Goal: Task Accomplishment & Management: Manage account settings

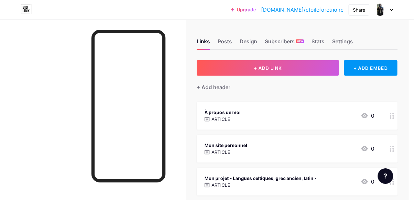
scroll to position [0, 18]
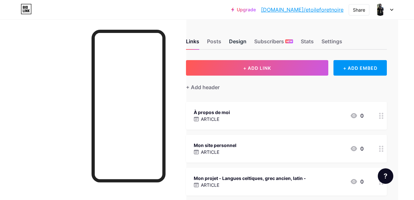
click at [238, 41] on div "Design" at bounding box center [237, 43] width 17 height 12
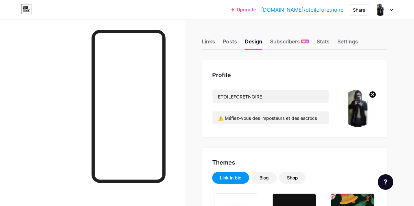
type input "#ffffff"
click at [212, 41] on div "Links" at bounding box center [208, 43] width 13 height 12
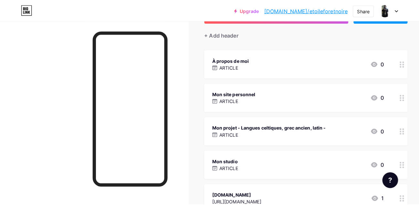
scroll to position [85, 0]
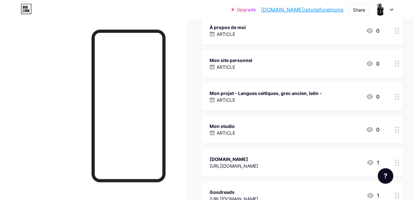
click at [347, 95] on div "Mon projet - Langues celtiques, grec ancien, latin - ARTICLE 0" at bounding box center [294, 96] width 170 height 15
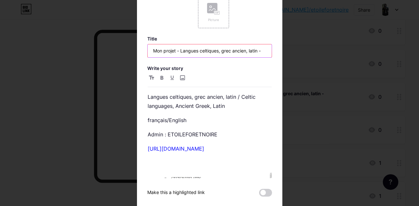
drag, startPoint x: 151, startPoint y: 49, endPoint x: 295, endPoint y: 51, distance: 144.1
click at [272, 51] on input "Mon projet - Langues celtiques, grec ancien, latin -" at bounding box center [210, 50] width 124 height 13
type input "celtgreeklatin"
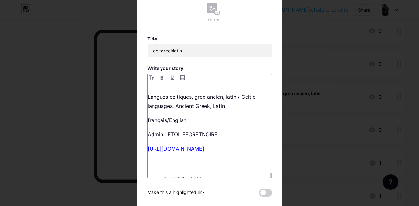
click at [231, 106] on p "Langues celtiques, grec ancien, latin / Celtic languages, Ancient Greek, Latin" at bounding box center [210, 101] width 124 height 18
click at [184, 116] on p "français/English" at bounding box center [210, 119] width 124 height 9
click at [170, 112] on div "Langues celtiques, grec ancien, latin / Celtic languages, Ancient Greek, Latin …" at bounding box center [210, 135] width 124 height 86
click at [206, 124] on div "Langues celtiques, grec ancien, latin / Celtic languages, Ancient Greek, Latin …" at bounding box center [210, 135] width 124 height 86
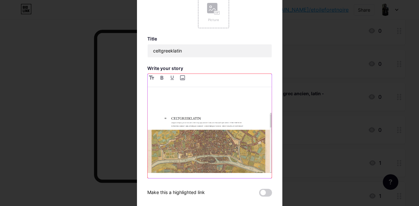
scroll to position [38, 0]
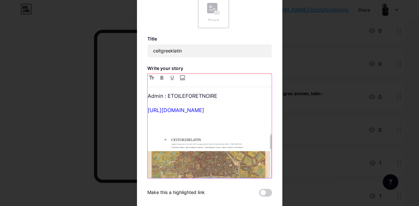
click at [210, 158] on img at bounding box center [210, 164] width 124 height 60
click at [242, 108] on p "[URL][DOMAIN_NAME]" at bounding box center [210, 109] width 124 height 9
click at [202, 123] on p at bounding box center [210, 124] width 124 height 9
click at [242, 111] on p "[URL][DOMAIN_NAME]" at bounding box center [210, 109] width 124 height 9
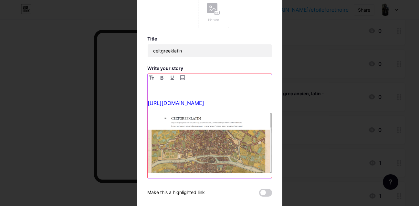
scroll to position [35, 0]
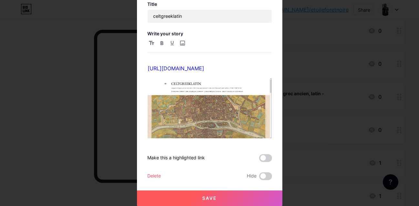
drag, startPoint x: 205, startPoint y: 197, endPoint x: 213, endPoint y: 197, distance: 8.4
click at [205, 197] on span "Save" at bounding box center [209, 197] width 15 height 5
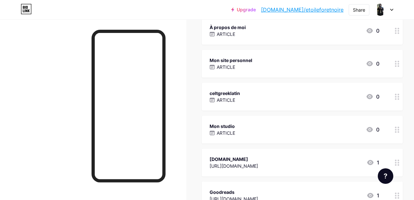
click at [270, 128] on div "Mon studio ARTICLE 0" at bounding box center [294, 129] width 170 height 15
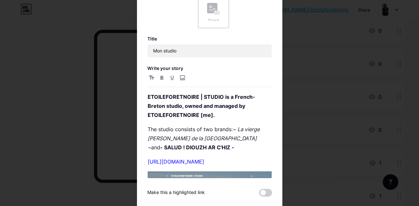
click at [174, 87] on div at bounding box center [210, 80] width 124 height 13
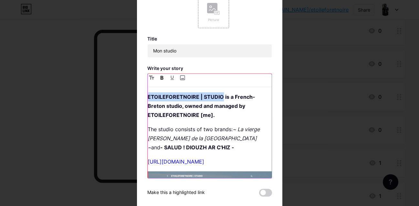
drag, startPoint x: 219, startPoint y: 97, endPoint x: 129, endPoint y: 96, distance: 90.2
click at [148, 96] on div "ETOILEFORETNOIRE | STUDIO is a French-Breton studio, owned and managed by ETOIL…" at bounding box center [210, 135] width 124 height 86
copy strong "ETOILEFORETNOIRE | STUDIO"
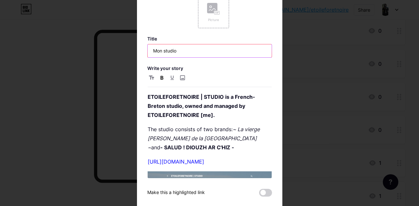
drag, startPoint x: 144, startPoint y: 50, endPoint x: 134, endPoint y: 50, distance: 10.3
click at [148, 50] on input "Mon studio" at bounding box center [210, 50] width 124 height 13
paste input "ETOILEFORETNOIRE | STUDIO"
type input "ETOILEFORETNOIRE | STUDIO"
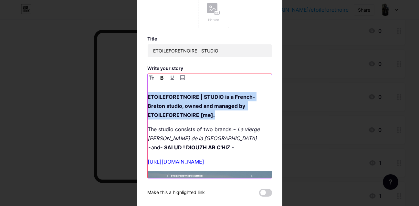
drag, startPoint x: 137, startPoint y: 94, endPoint x: 209, endPoint y: 107, distance: 73.8
click at [148, 92] on div "ETOILEFORETNOIRE | STUDIO is a French-Breton studio, owned and managed by ETOIL…" at bounding box center [210, 135] width 124 height 86
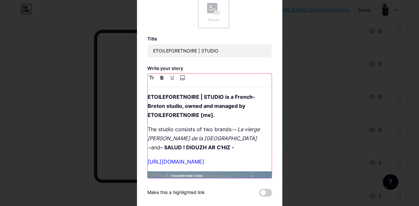
click at [199, 147] on p "The studio consists of two brands: ~ La vierge [PERSON_NAME] de la Bretagne ~ a…" at bounding box center [210, 137] width 124 height 27
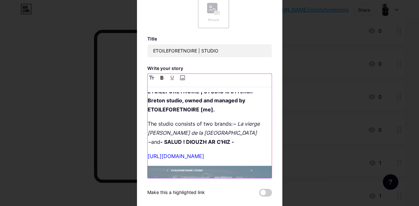
scroll to position [0, 0]
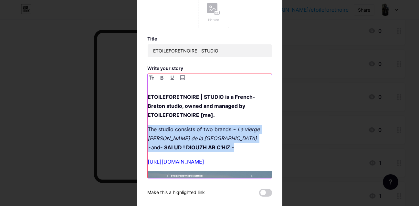
drag, startPoint x: 203, startPoint y: 149, endPoint x: 138, endPoint y: 128, distance: 68.2
click at [148, 128] on div "ETOILEFORETNOIRE | STUDIO is a French-Breton studio, owned and managed by ETOIL…" at bounding box center [210, 135] width 124 height 86
drag, startPoint x: 201, startPoint y: 148, endPoint x: 204, endPoint y: 142, distance: 6.2
click at [201, 148] on p "The studio consists of two brands: ~ La vierge [PERSON_NAME] de la Bretagne ~ a…" at bounding box center [210, 137] width 124 height 27
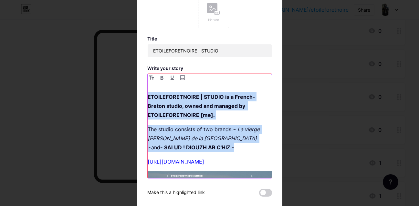
drag, startPoint x: 206, startPoint y: 150, endPoint x: 140, endPoint y: 90, distance: 89.4
click at [148, 92] on div "ETOILEFORETNOIRE | STUDIO is a French-Breton studio, owned and managed by ETOIL…" at bounding box center [210, 135] width 124 height 86
click at [236, 111] on p "ETOILEFORETNOIRE | STUDIO is a French-Breton studio, owned and managed by ETOIL…" at bounding box center [210, 105] width 124 height 27
drag, startPoint x: 195, startPoint y: 152, endPoint x: 132, endPoint y: 84, distance: 93.3
click at [148, 92] on div "ETOILEFORETNOIRE | STUDIO is a French-Breton studio, owned and managed by ETOIL…" at bounding box center [210, 135] width 124 height 86
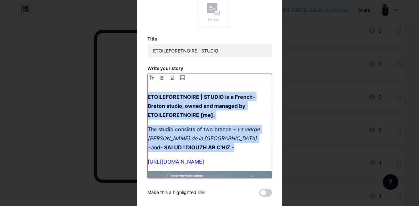
click at [215, 149] on p "The studio consists of two brands: ~ La vierge [PERSON_NAME] de la Bretagne ~ a…" at bounding box center [210, 137] width 124 height 27
drag, startPoint x: 166, startPoint y: 115, endPoint x: 139, endPoint y: 85, distance: 40.7
click at [148, 92] on div "ETOILEFORETNOIRE | STUDIO is a French-Breton studio, owned and managed by ETOIL…" at bounding box center [210, 135] width 124 height 86
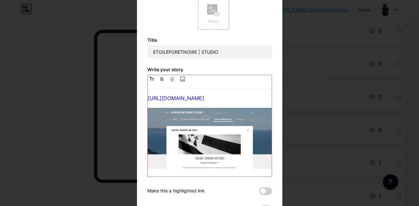
click at [220, 137] on img at bounding box center [210, 138] width 124 height 61
drag, startPoint x: 205, startPoint y: 96, endPoint x: 147, endPoint y: 96, distance: 57.5
click at [148, 96] on div "[URL][DOMAIN_NAME]" at bounding box center [210, 134] width 124 height 83
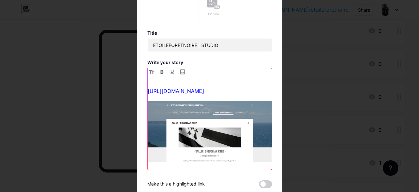
copy link "[URL][DOMAIN_NAME]"
click at [201, 117] on img at bounding box center [210, 130] width 124 height 61
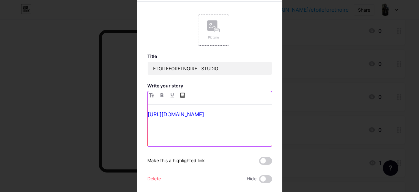
click at [180, 94] on input "file" at bounding box center [183, 95] width 8 height 8
type input "C:\fakepath\StyleCapture_2025-08-10_23-21-08_213.png"
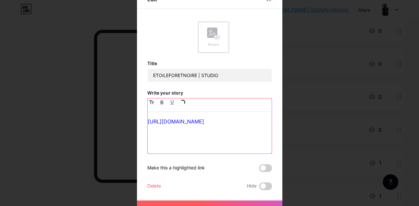
click at [216, 135] on p at bounding box center [210, 135] width 124 height 9
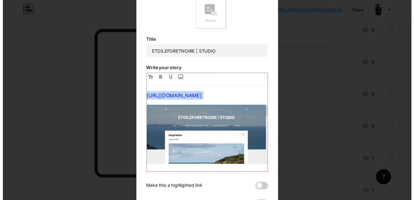
scroll to position [33, 0]
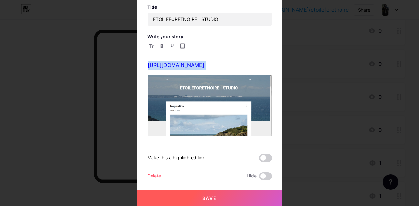
click at [204, 198] on span "Save" at bounding box center [209, 197] width 15 height 5
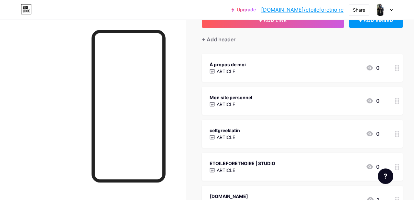
scroll to position [43, 0]
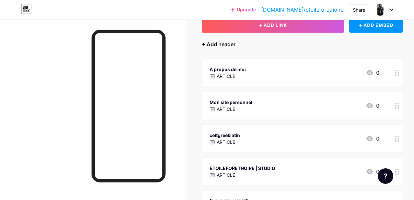
click at [227, 45] on div "+ Add header" at bounding box center [219, 44] width 34 height 8
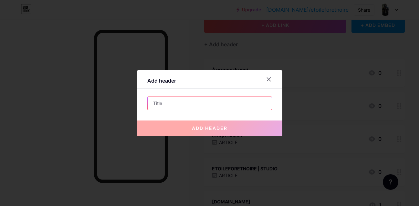
click at [167, 103] on input "text" at bounding box center [210, 103] width 124 height 13
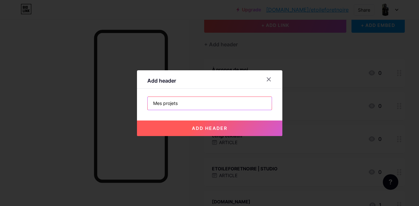
type input "Mes projets"
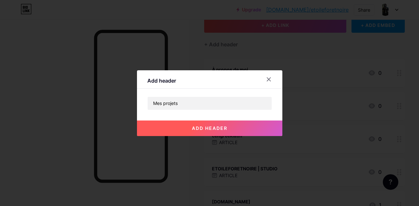
click at [207, 127] on span "add header" at bounding box center [210, 127] width 36 height 5
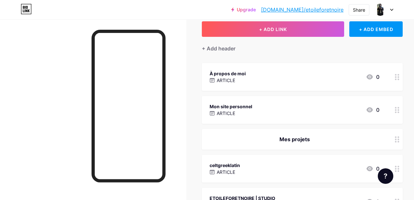
scroll to position [30, 0]
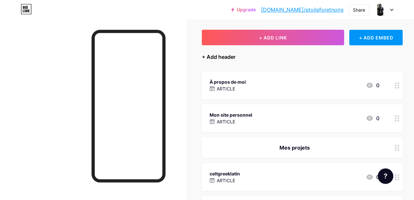
click at [222, 57] on div "+ Add header" at bounding box center [219, 57] width 34 height 8
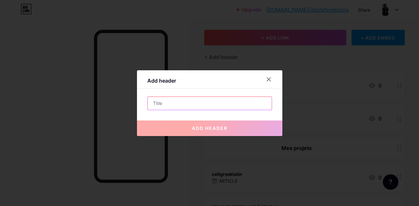
click at [161, 100] on input "text" at bounding box center [210, 103] width 124 height 13
click at [161, 101] on input "text" at bounding box center [210, 103] width 124 height 13
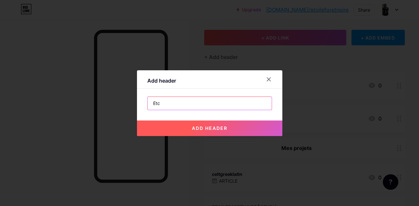
type input "Etc"
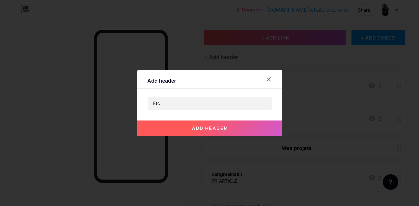
click at [221, 127] on span "add header" at bounding box center [210, 127] width 36 height 5
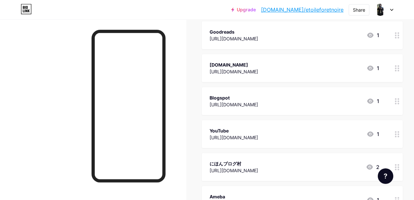
scroll to position [357, 0]
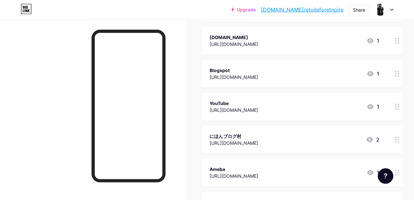
click at [396, 141] on div at bounding box center [396, 140] width 11 height 28
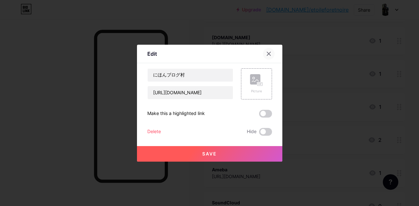
click at [266, 52] on icon at bounding box center [268, 53] width 5 height 5
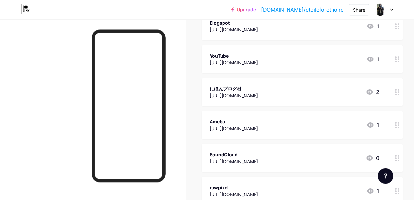
scroll to position [411, 0]
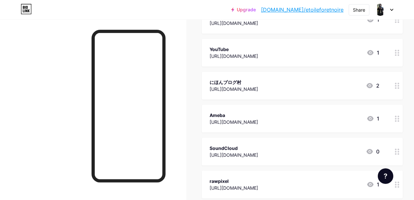
click at [397, 120] on icon at bounding box center [397, 119] width 5 height 6
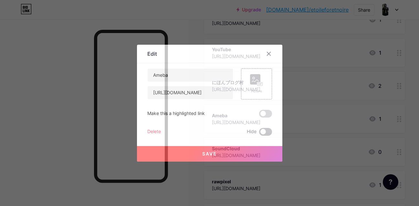
click at [266, 132] on span at bounding box center [265, 132] width 13 height 8
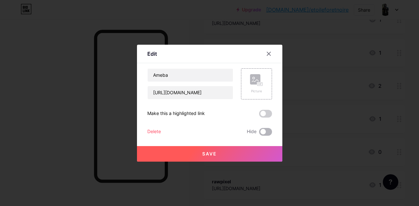
click at [259, 133] on input "checkbox" at bounding box center [259, 133] width 0 height 0
checkbox input "true"
click at [210, 153] on span "Save" at bounding box center [209, 153] width 15 height 5
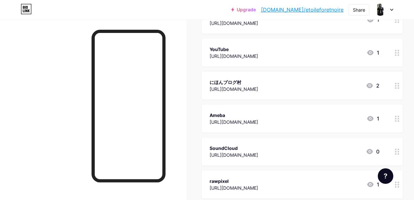
click at [398, 120] on icon at bounding box center [397, 119] width 5 height 6
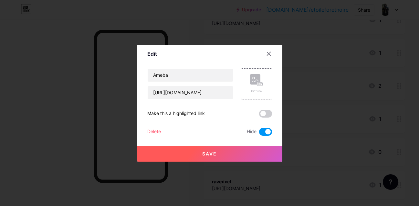
click at [149, 130] on div "Delete" at bounding box center [154, 132] width 14 height 8
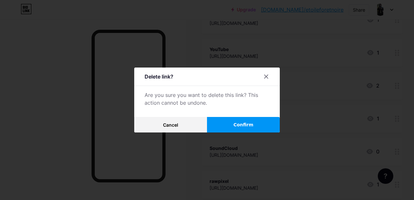
click at [251, 127] on span "Confirm" at bounding box center [243, 124] width 20 height 7
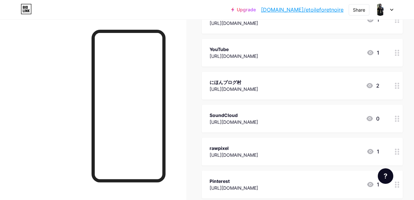
click at [396, 87] on div at bounding box center [396, 86] width 11 height 28
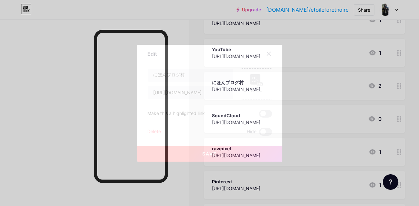
drag, startPoint x: 266, startPoint y: 50, endPoint x: 292, endPoint y: 58, distance: 27.4
click at [266, 50] on div at bounding box center [269, 54] width 12 height 12
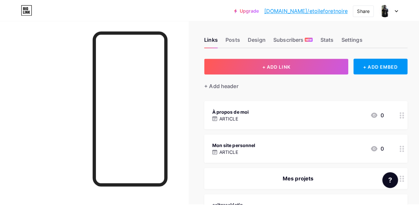
scroll to position [0, 0]
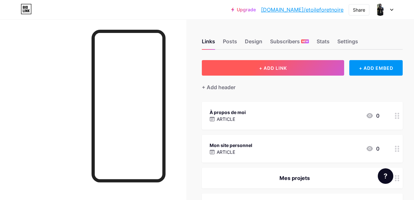
click at [287, 69] on span "+ ADD LINK" at bounding box center [273, 67] width 28 height 5
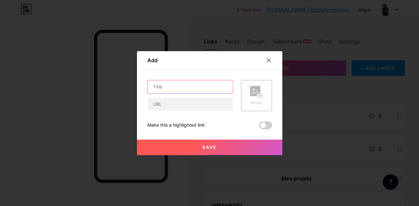
click at [169, 89] on input "text" at bounding box center [190, 86] width 85 height 13
type input "pixiv"
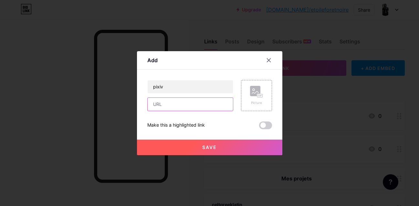
click at [183, 103] on input "text" at bounding box center [190, 104] width 85 height 13
click at [177, 111] on div "pixiv Picture Make this a highlighted link Save" at bounding box center [209, 104] width 125 height 49
click at [175, 105] on input "text" at bounding box center [190, 104] width 85 height 13
click at [170, 103] on input "text" at bounding box center [190, 104] width 85 height 13
paste input "[URL][DOMAIN_NAME]"
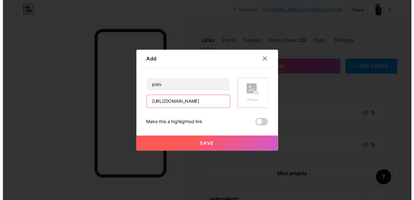
scroll to position [0, 15]
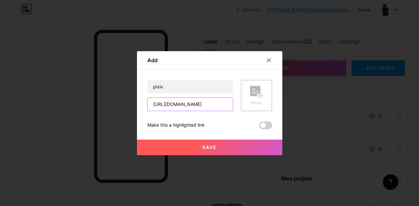
type input "[URL][DOMAIN_NAME]"
click at [211, 146] on span "Save" at bounding box center [209, 146] width 15 height 5
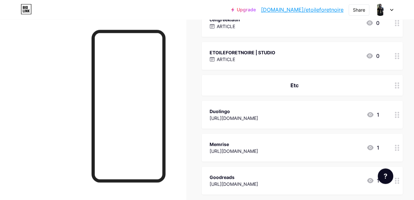
scroll to position [182, 0]
